Goal: Task Accomplishment & Management: Use online tool/utility

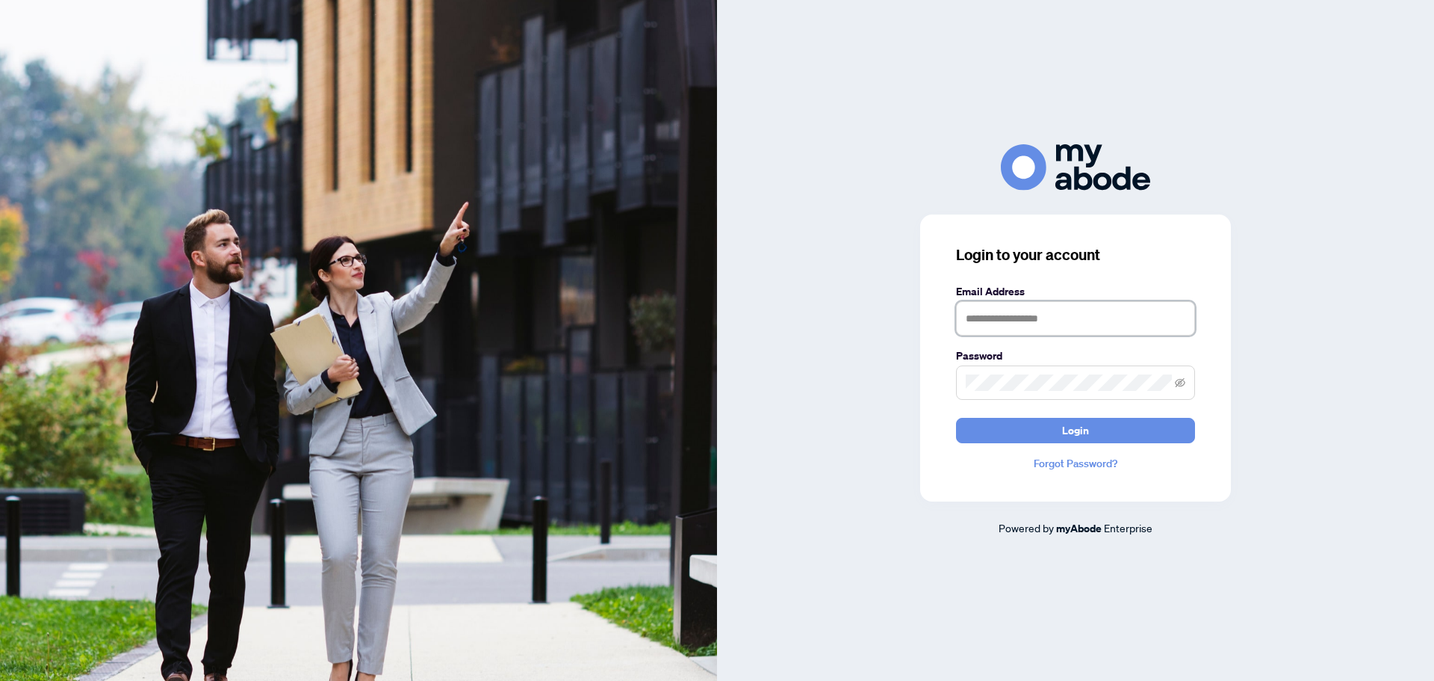
click at [1138, 308] on input "text" at bounding box center [1075, 318] width 239 height 34
type input "**********"
click at [1084, 433] on span "Login" at bounding box center [1075, 430] width 27 height 24
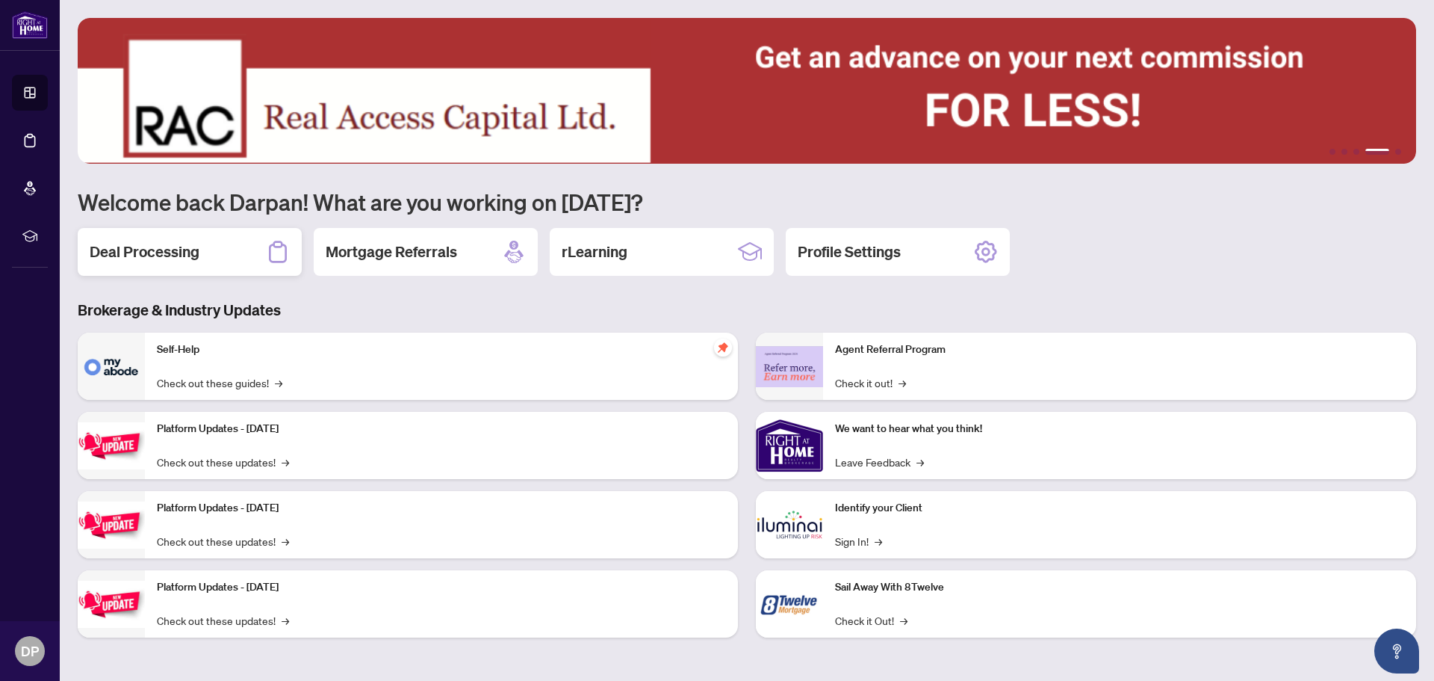
click at [158, 243] on h2 "Deal Processing" at bounding box center [145, 251] width 110 height 21
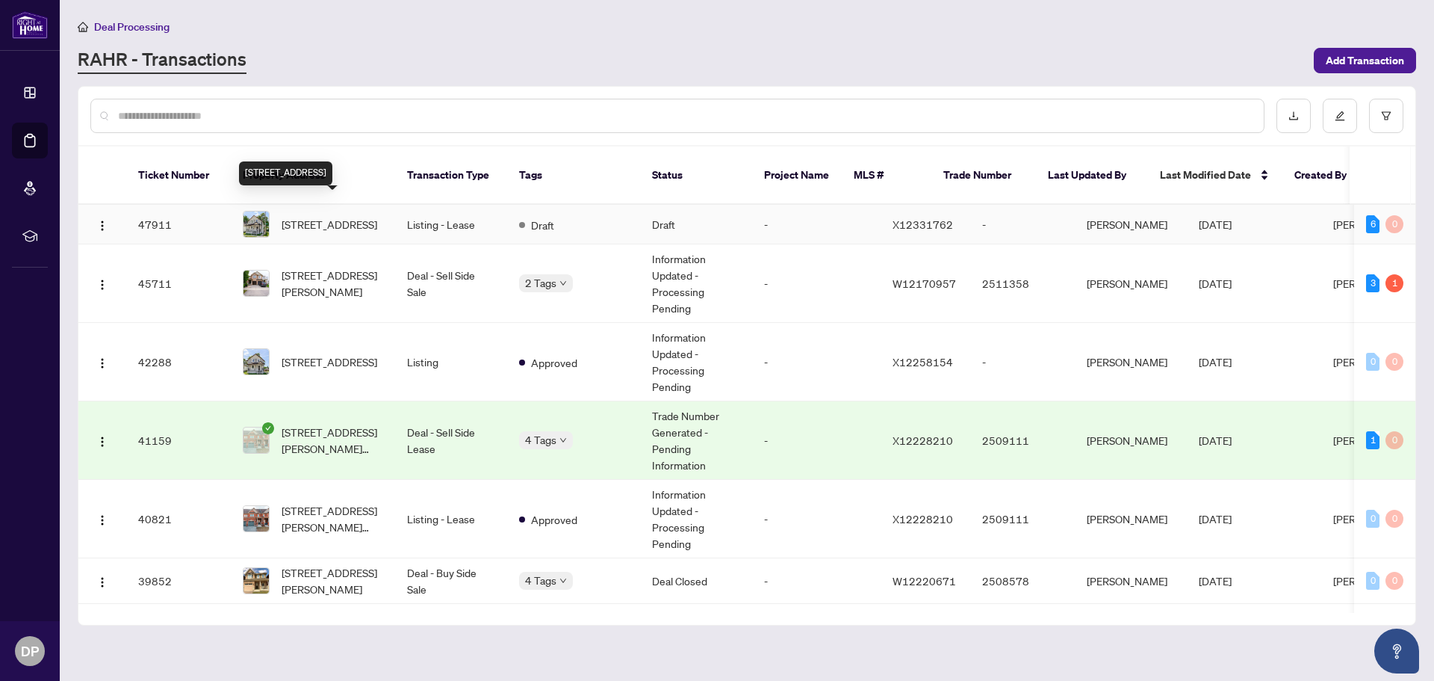
click at [338, 216] on span "44 Division St, St. Catharines, Ontario L2R 3G5, Canada" at bounding box center [330, 224] width 96 height 16
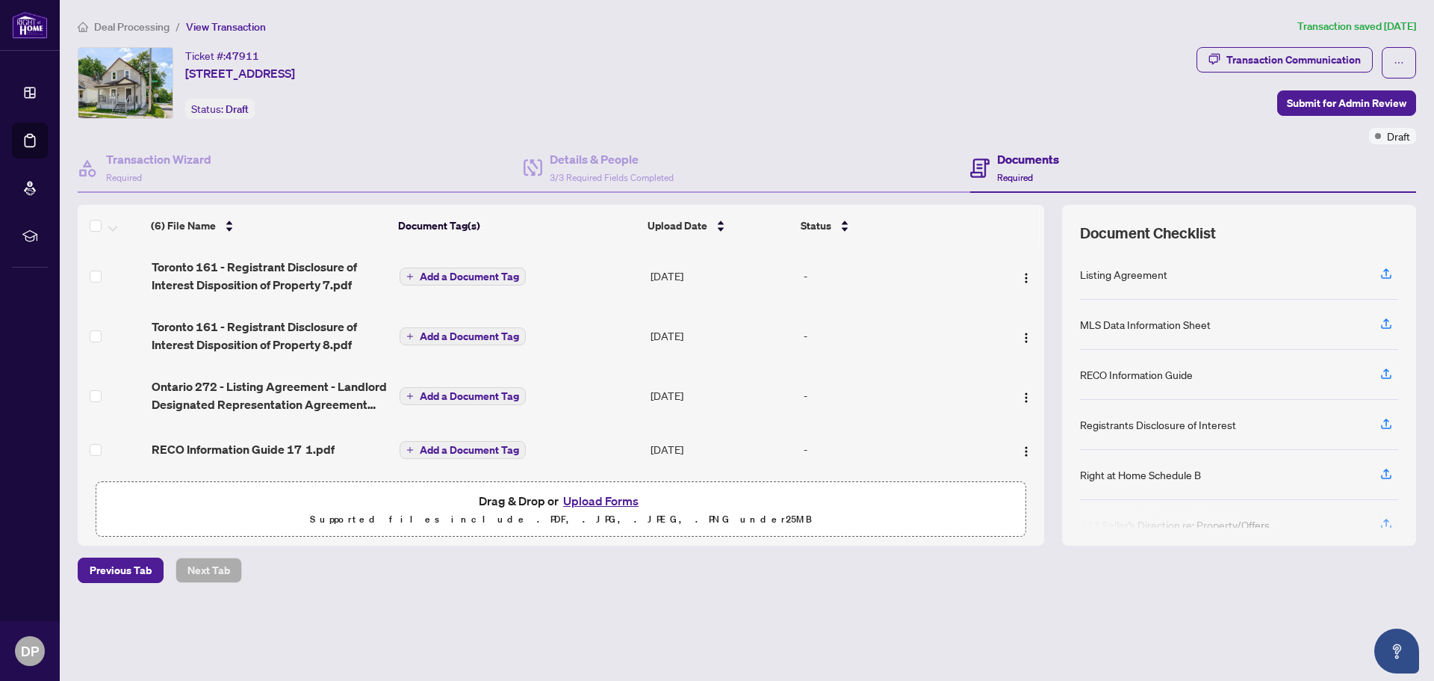
scroll to position [113, 0]
